Goal: Task Accomplishment & Management: Manage account settings

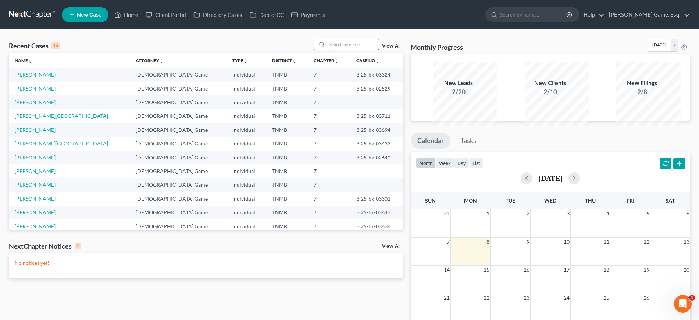
click at [351, 50] on input "search" at bounding box center [353, 44] width 52 height 11
click at [34, 78] on link "[PERSON_NAME]" at bounding box center [35, 74] width 41 height 6
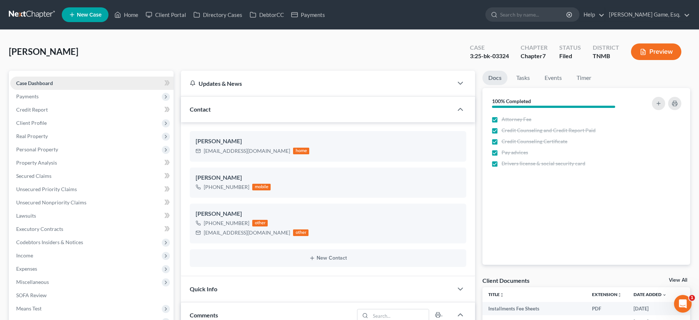
scroll to position [192, 0]
click at [142, 18] on link "Home" at bounding box center [126, 14] width 31 height 13
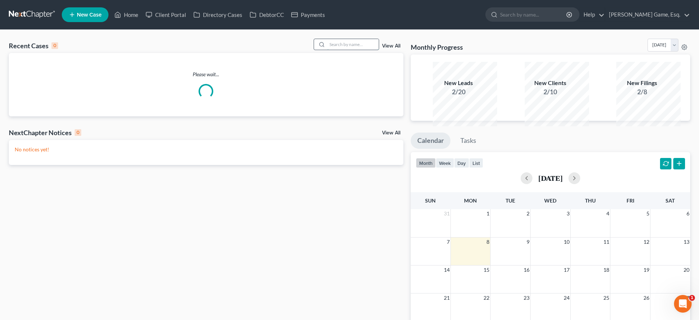
click at [330, 50] on input "search" at bounding box center [353, 44] width 52 height 11
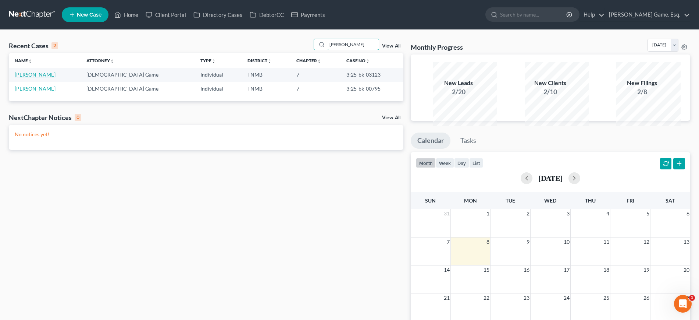
type input "[PERSON_NAME]"
click at [37, 78] on link "[PERSON_NAME]" at bounding box center [35, 74] width 41 height 6
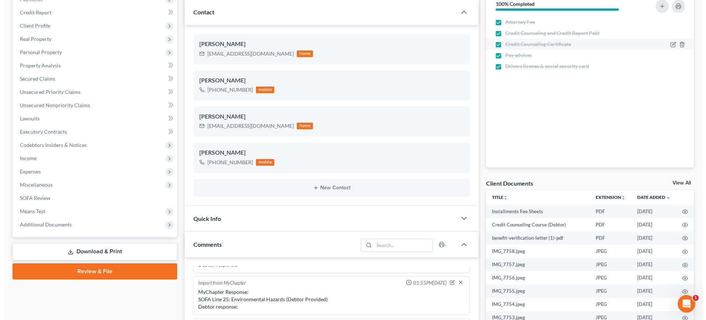
scroll to position [46, 0]
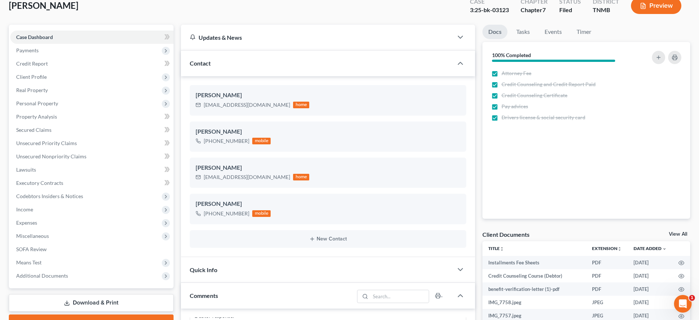
click at [642, 14] on button "Preview" at bounding box center [656, 5] width 50 height 17
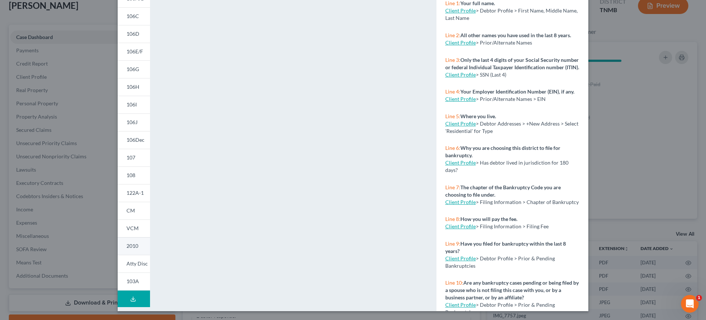
scroll to position [184, 0]
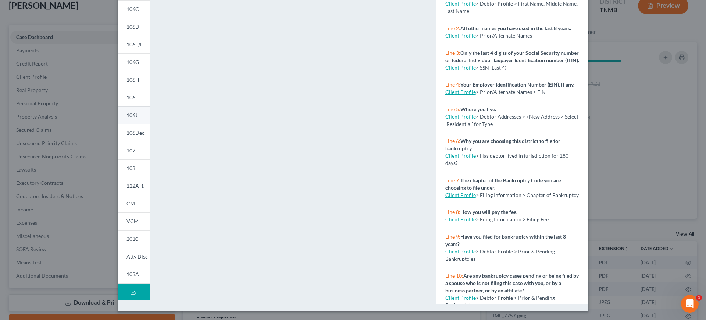
click at [127, 112] on span "106J" at bounding box center [132, 115] width 11 height 6
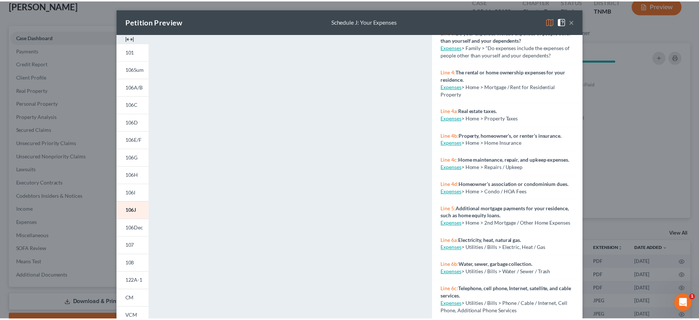
scroll to position [92, 0]
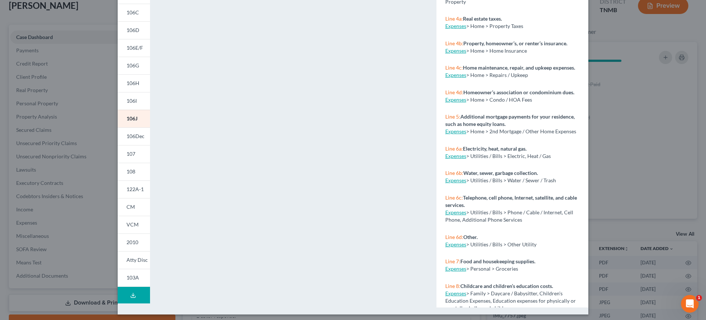
click at [17, 128] on div "Petition Preview Schedule J: Your Expenses × 101 106Sum 106A/B 106C 106D 106E/F…" at bounding box center [353, 160] width 706 height 320
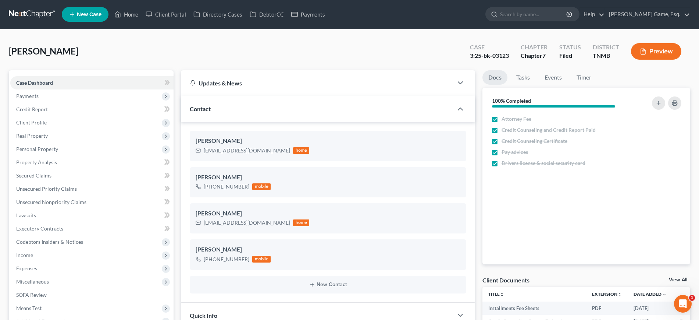
scroll to position [0, 0]
click at [142, 18] on link "Home" at bounding box center [126, 14] width 31 height 13
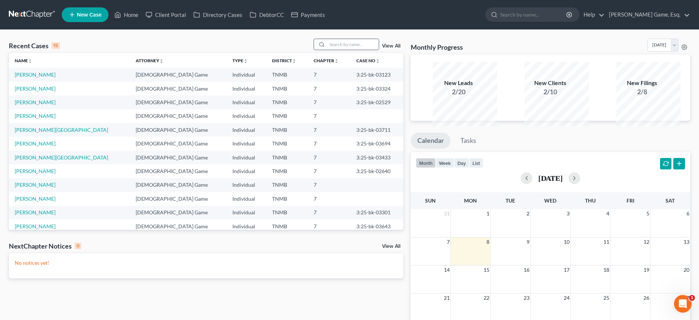
click at [327, 50] on input "search" at bounding box center [353, 44] width 52 height 11
click at [55, 95] on td "[PERSON_NAME]" at bounding box center [69, 89] width 121 height 14
click at [54, 92] on link "[PERSON_NAME]" at bounding box center [35, 88] width 41 height 6
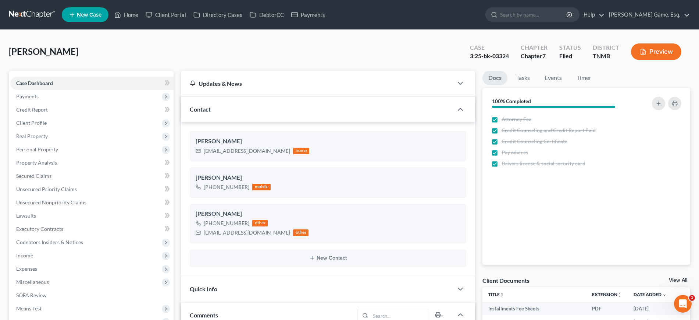
click at [652, 60] on button "Preview" at bounding box center [656, 51] width 50 height 17
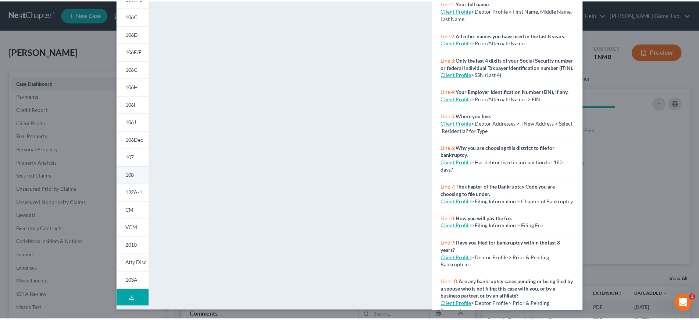
scroll to position [138, 0]
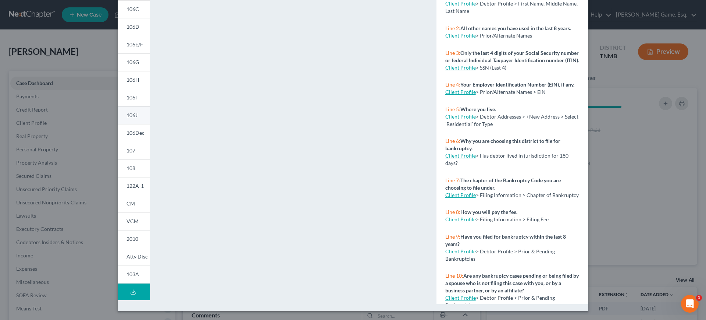
click at [127, 118] on span "106J" at bounding box center [132, 115] width 11 height 6
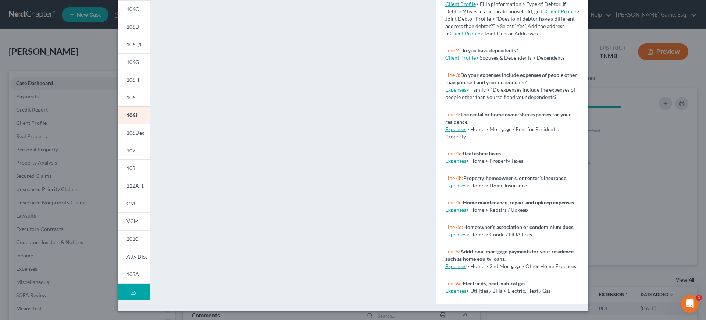
click at [664, 135] on div "Petition Preview Schedule J: Your Expenses × 101 106Sum 106A/B 106C 106D 106E/F…" at bounding box center [353, 160] width 706 height 320
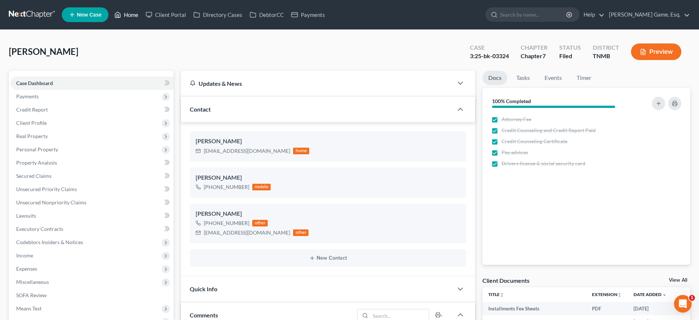
drag, startPoint x: 152, startPoint y: 15, endPoint x: 189, endPoint y: 65, distance: 62.3
click at [142, 15] on link "Home" at bounding box center [126, 14] width 31 height 13
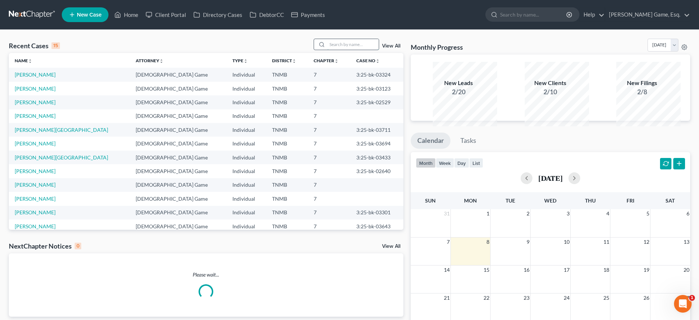
click at [344, 50] on input "search" at bounding box center [353, 44] width 52 height 11
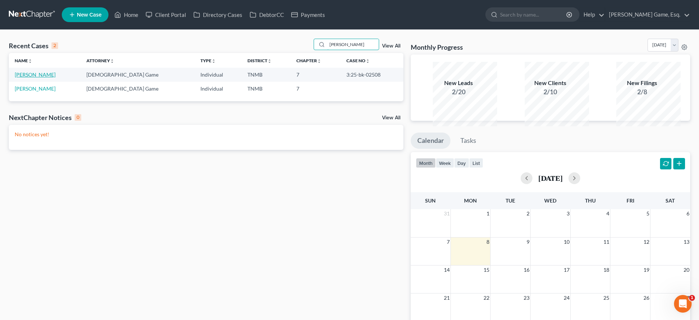
type input "[PERSON_NAME]"
click at [56, 78] on link "[PERSON_NAME]" at bounding box center [35, 74] width 41 height 6
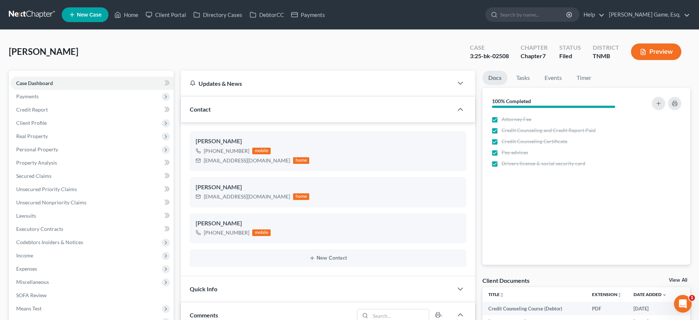
scroll to position [192, 0]
click at [47, 126] on span "Client Profile" at bounding box center [31, 123] width 31 height 6
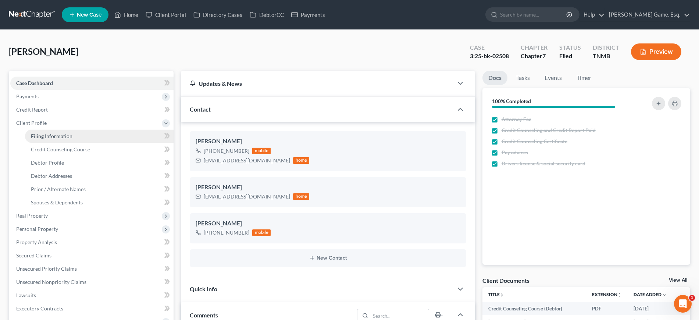
click at [72, 139] on span "Filing Information" at bounding box center [52, 136] width 42 height 6
select select "1"
select select "0"
select select "44"
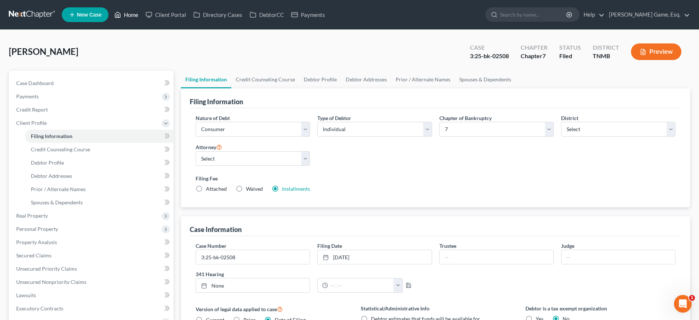
drag, startPoint x: 150, startPoint y: 17, endPoint x: 163, endPoint y: 35, distance: 22.3
click at [142, 17] on link "Home" at bounding box center [126, 14] width 31 height 13
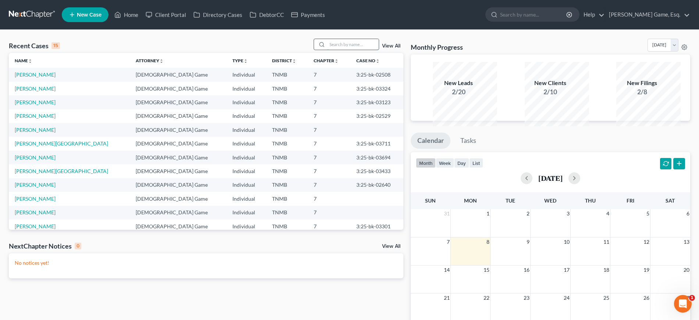
click at [343, 50] on input "search" at bounding box center [353, 44] width 52 height 11
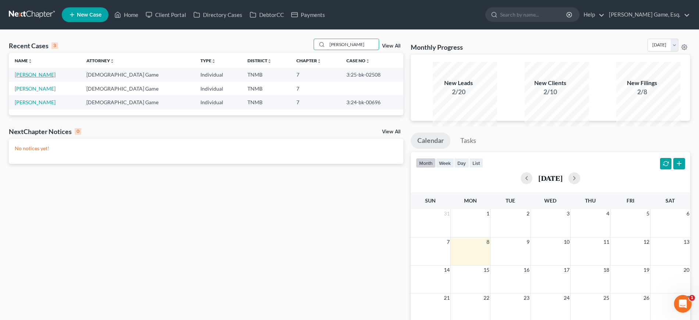
type input "[PERSON_NAME]"
click at [53, 78] on link "[PERSON_NAME]" at bounding box center [35, 74] width 41 height 6
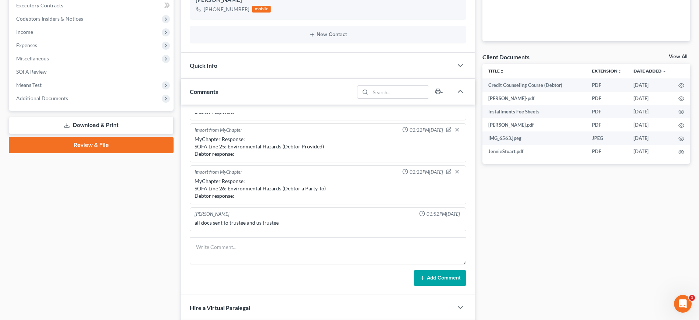
scroll to position [230, 0]
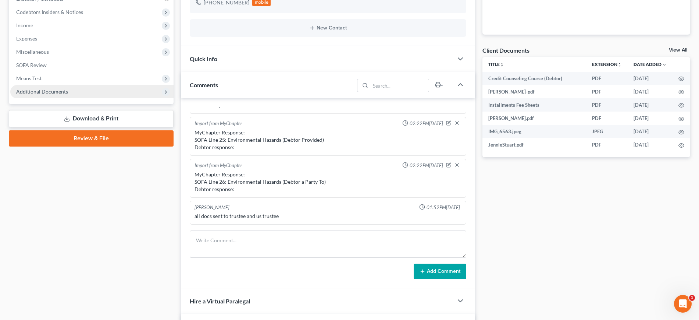
click at [68, 95] on span "Additional Documents" at bounding box center [42, 91] width 52 height 6
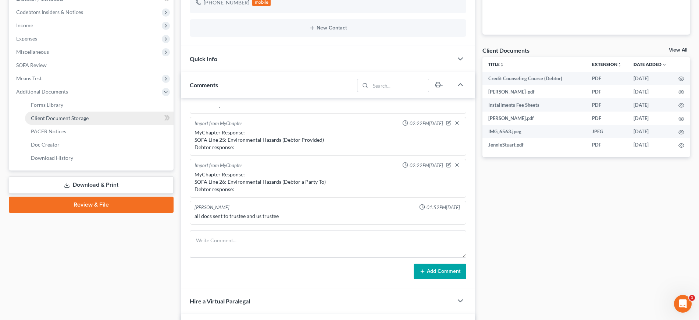
click at [86, 121] on span "Client Document Storage" at bounding box center [60, 118] width 58 height 6
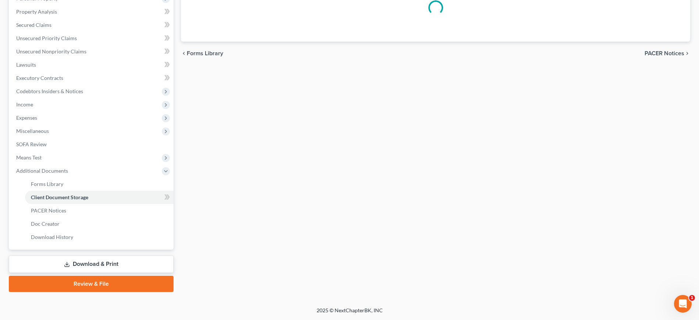
scroll to position [111, 0]
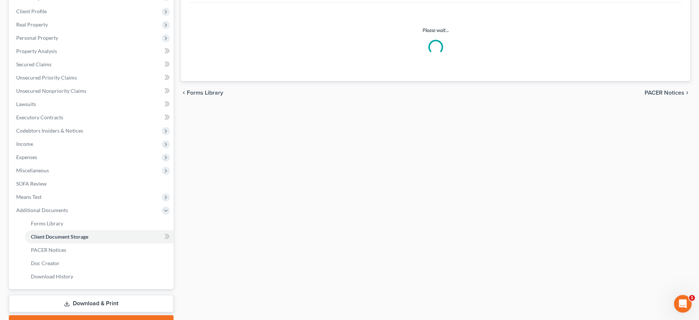
select select "8"
select select "0"
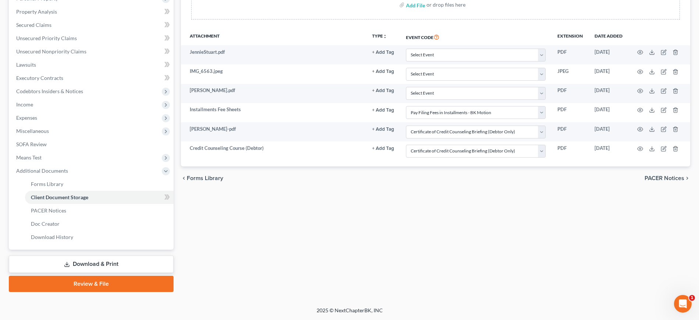
scroll to position [230, 0]
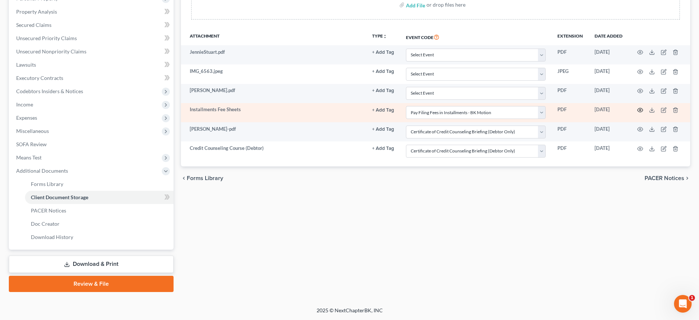
click at [638, 107] on icon "button" at bounding box center [641, 110] width 6 height 6
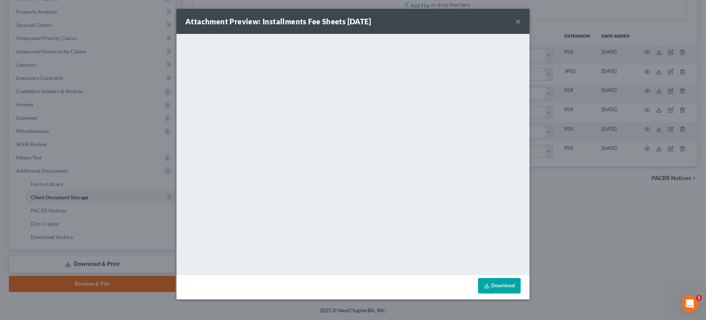
click at [521, 26] on button "×" at bounding box center [518, 21] width 5 height 9
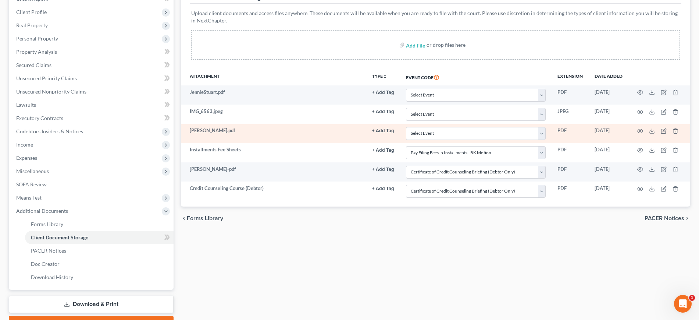
scroll to position [138, 0]
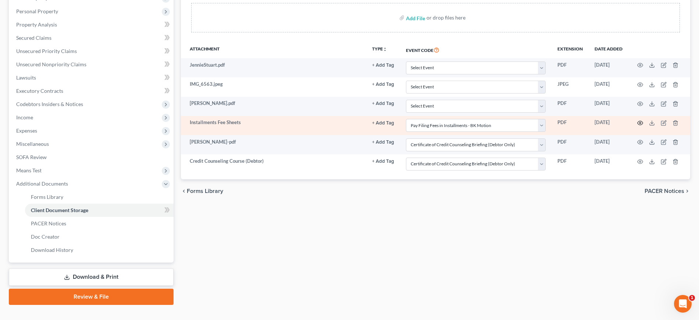
click at [638, 126] on icon "button" at bounding box center [641, 123] width 6 height 6
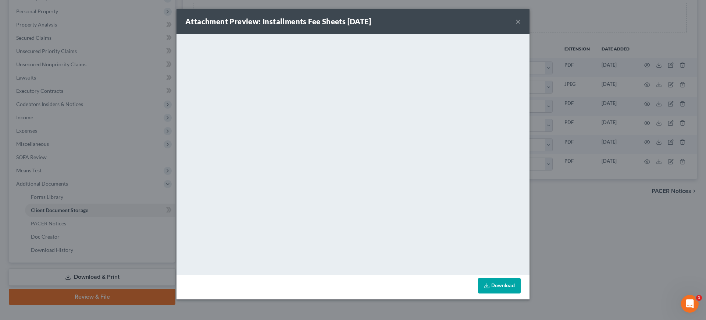
click at [521, 21] on button "×" at bounding box center [518, 21] width 5 height 9
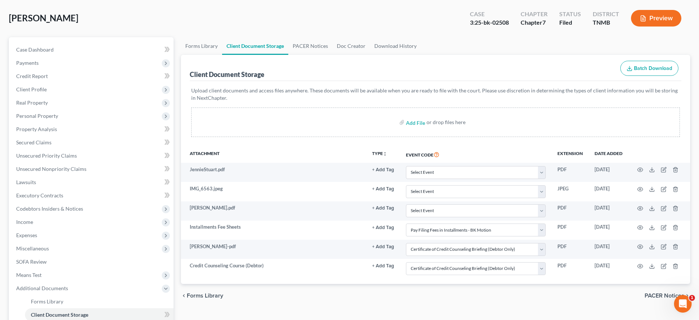
scroll to position [0, 0]
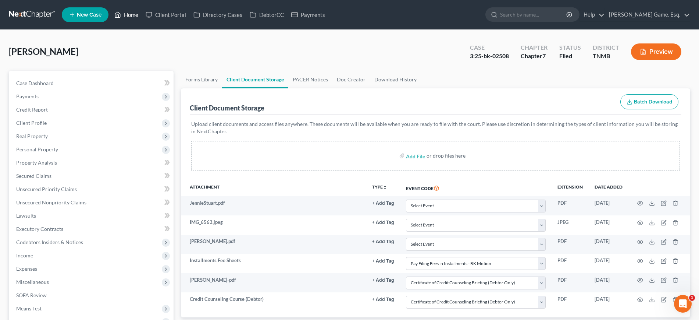
click at [142, 21] on link "Home" at bounding box center [126, 14] width 31 height 13
